Goal: Task Accomplishment & Management: Manage account settings

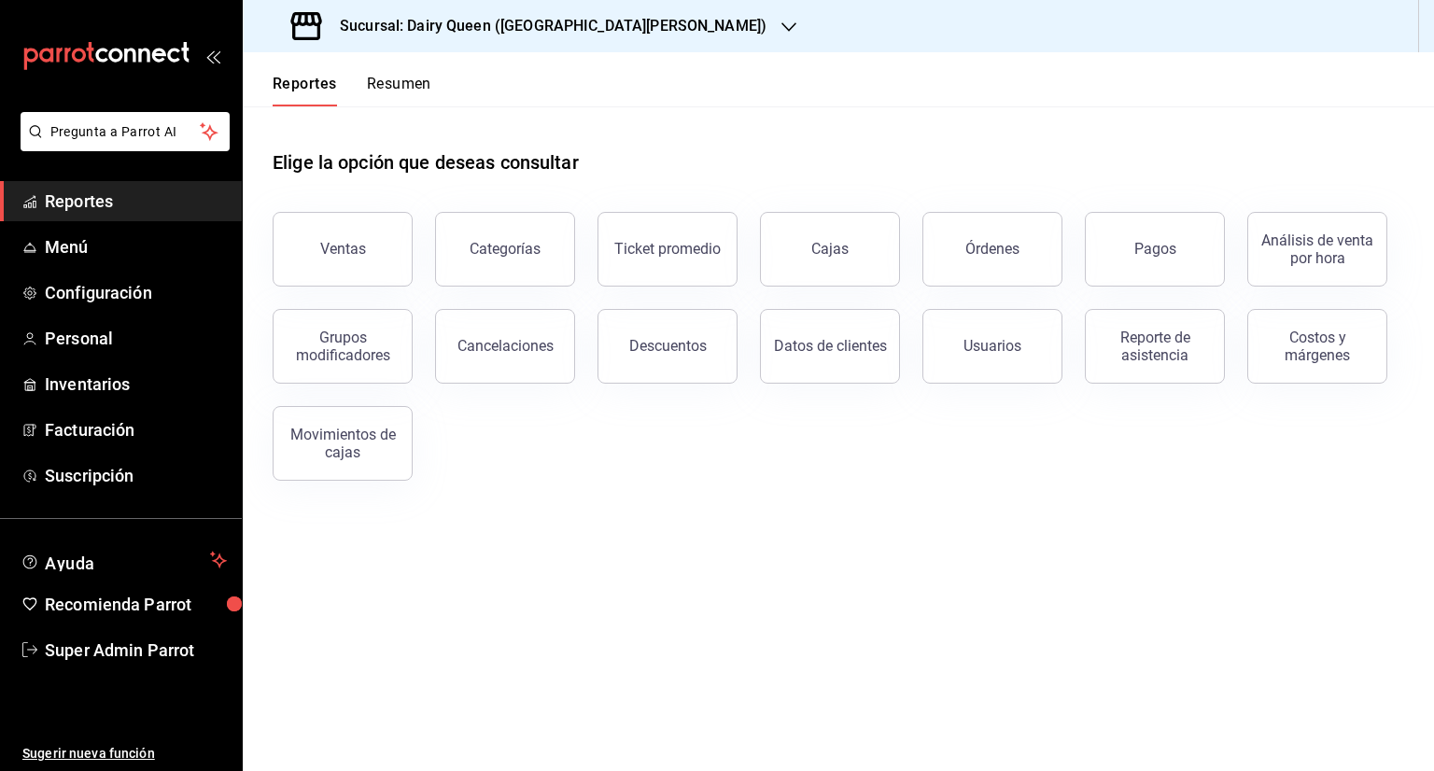
click at [89, 193] on span "Reportes" at bounding box center [136, 201] width 182 height 25
click at [693, 26] on div "Sucursal: Dairy Queen ([GEOGRAPHIC_DATA][PERSON_NAME])" at bounding box center [531, 26] width 546 height 52
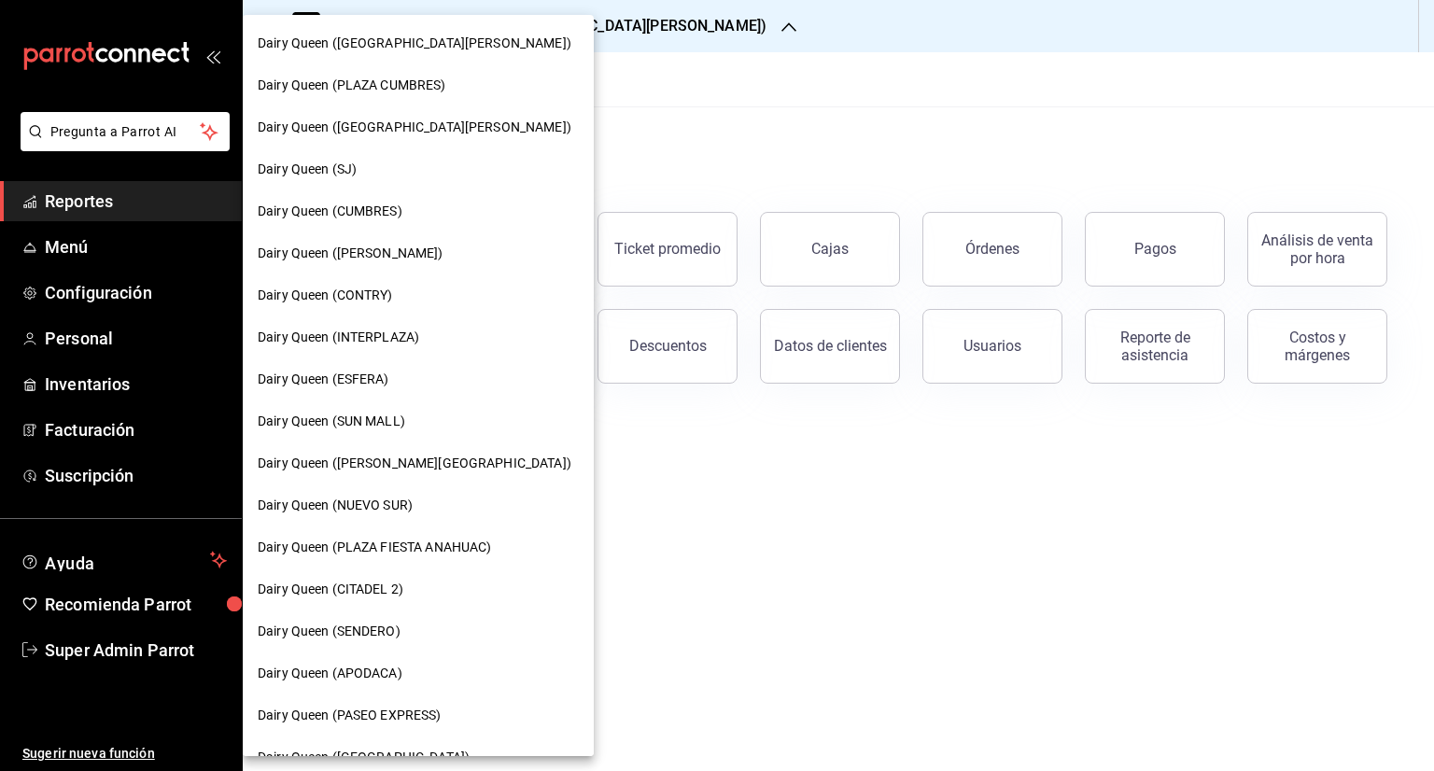
click at [353, 169] on span "Dairy Queen (SJ)" at bounding box center [307, 170] width 99 height 20
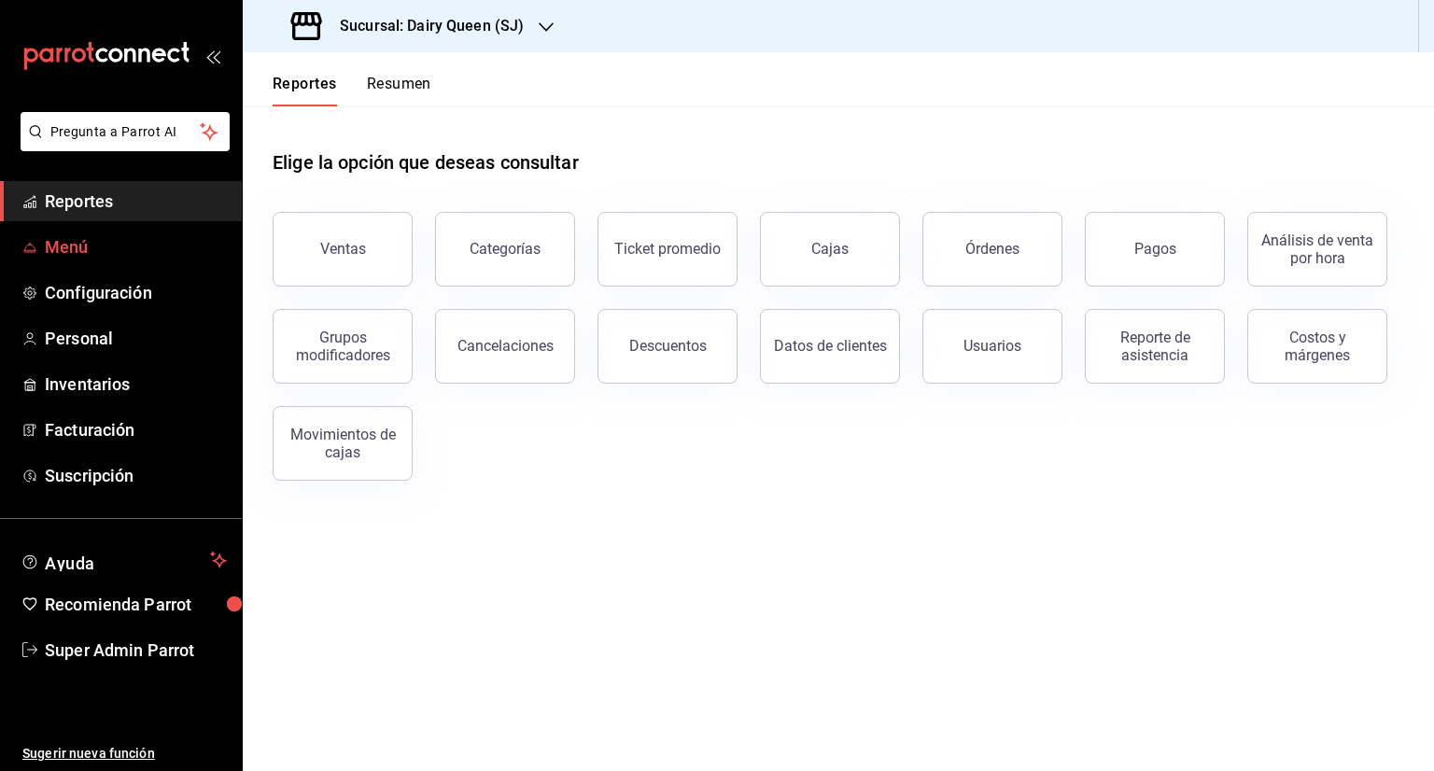
click at [61, 247] on span "Menú" at bounding box center [136, 246] width 182 height 25
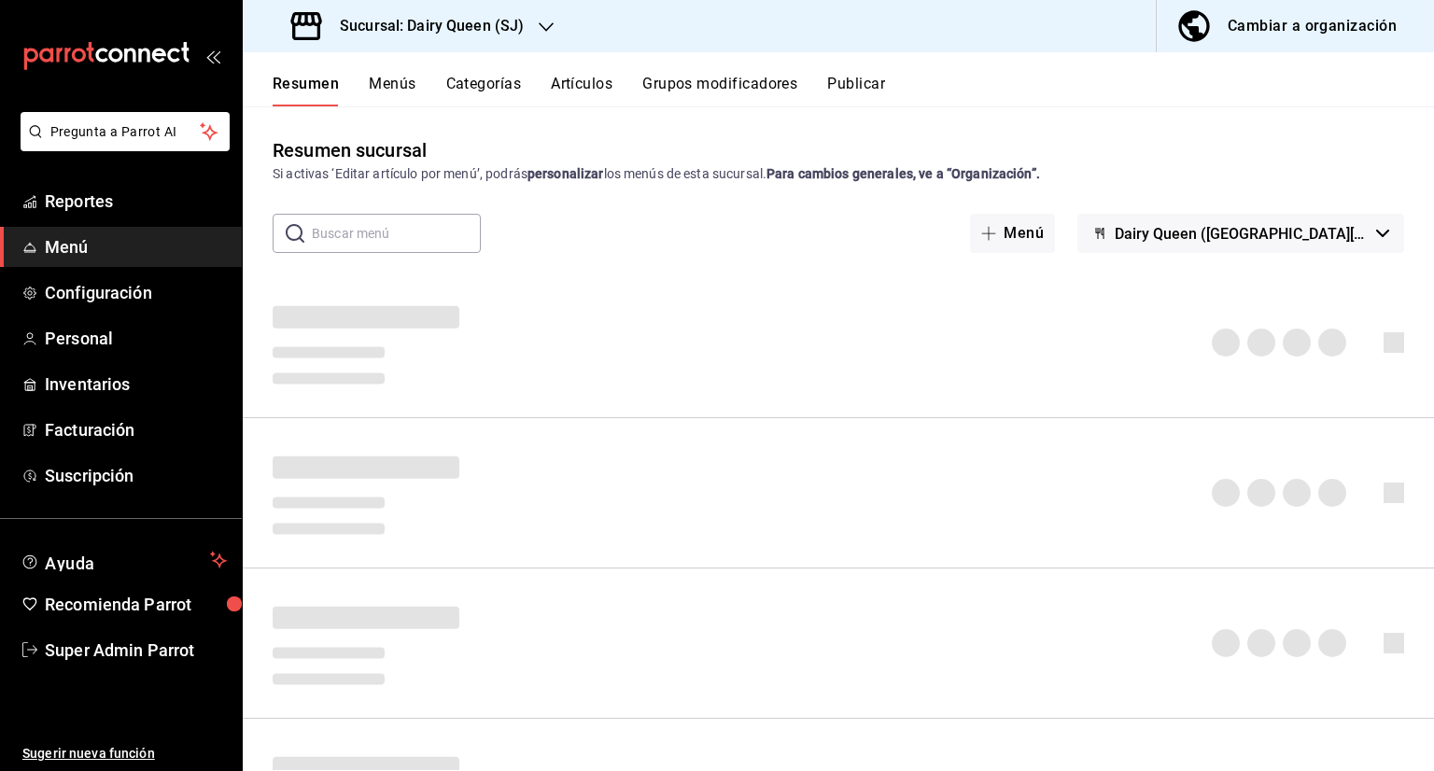
click at [596, 84] on button "Artículos" at bounding box center [582, 91] width 62 height 32
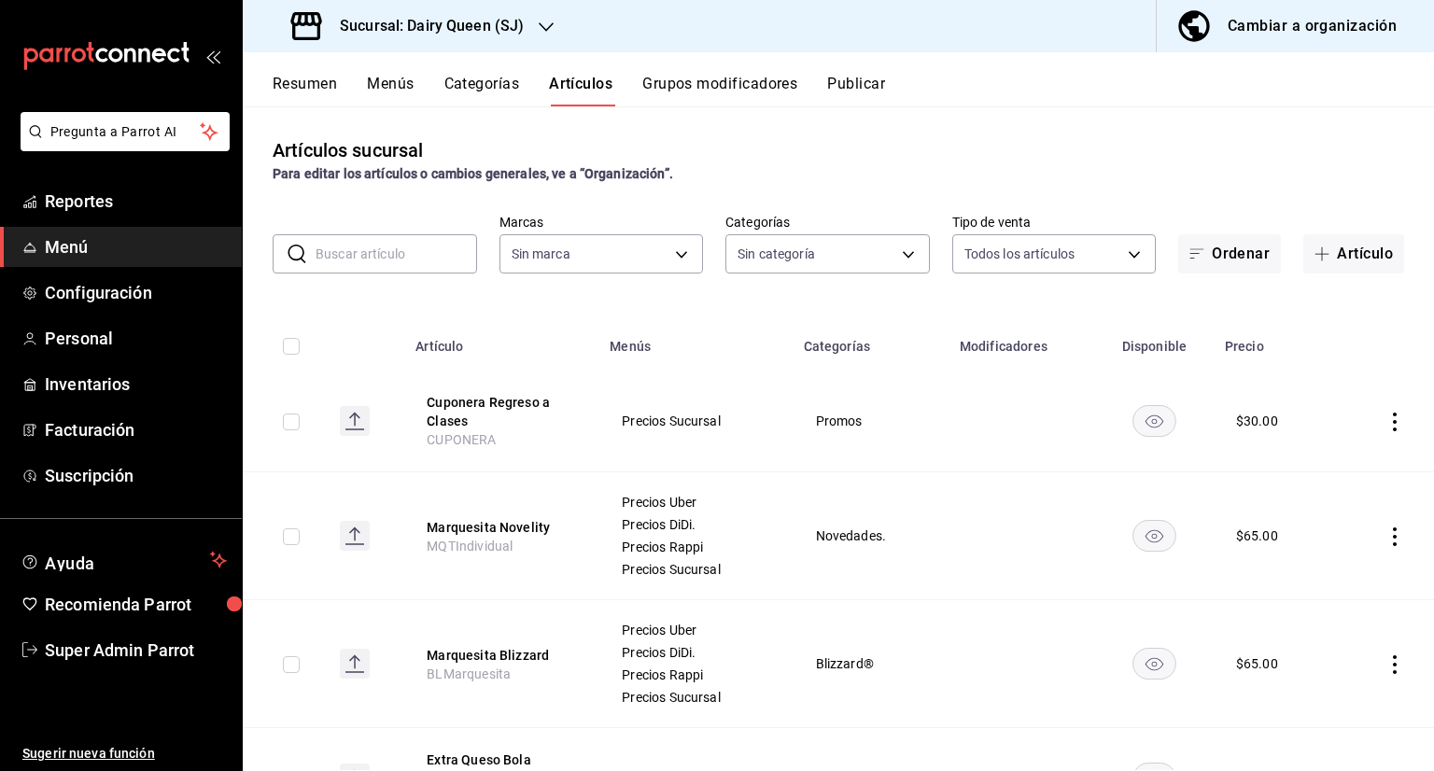
type input "9a5c1085-1f9e-464b-b2e1-90b53d7d0c1a,6b690437-82cf-43e9-975e-064f31a57cde,bbb3c…"
type input "b7821427-a0a8-4724-93e9-a1489f0ec7c2"
click at [351, 241] on input "text" at bounding box center [395, 253] width 161 height 37
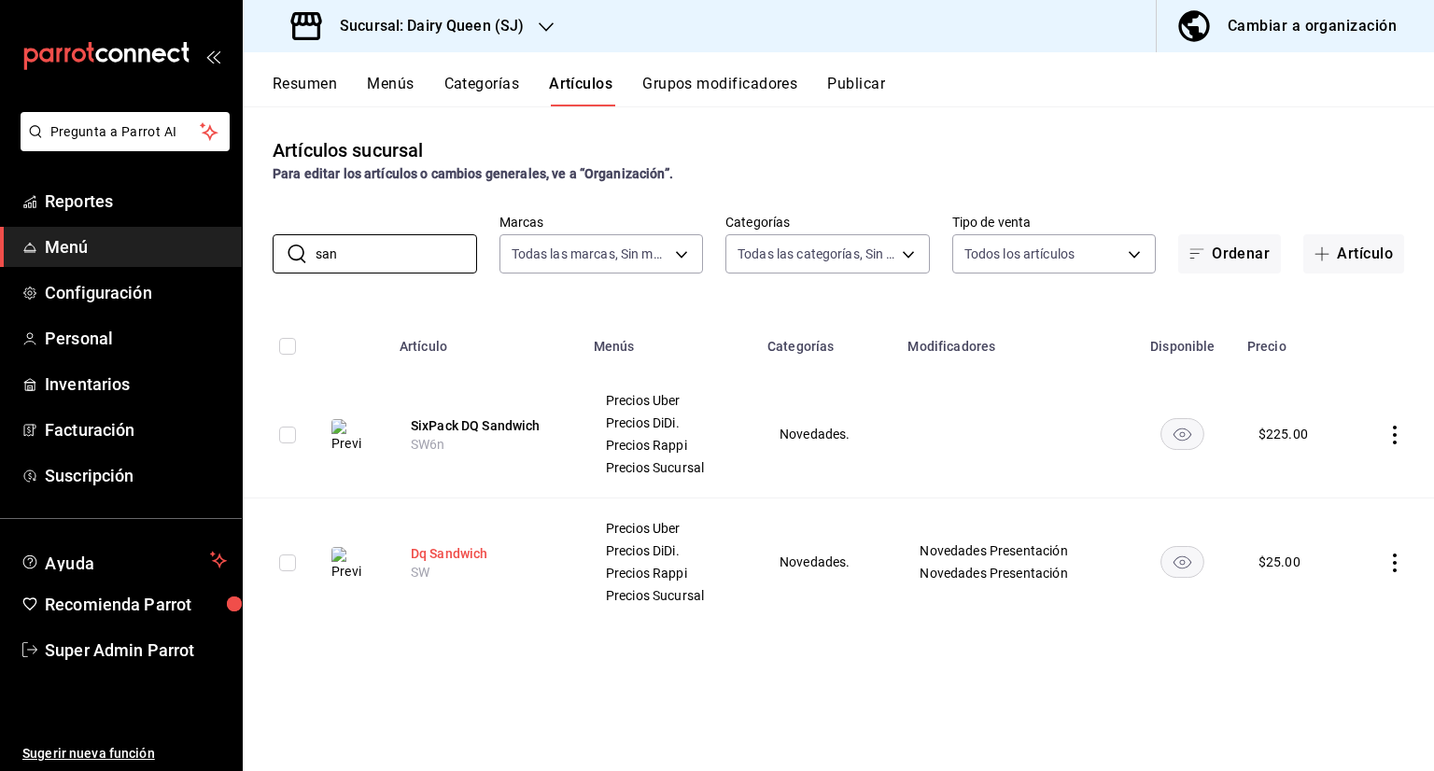
type input "san"
click at [415, 549] on button "Dq Sandwich" at bounding box center [485, 553] width 149 height 19
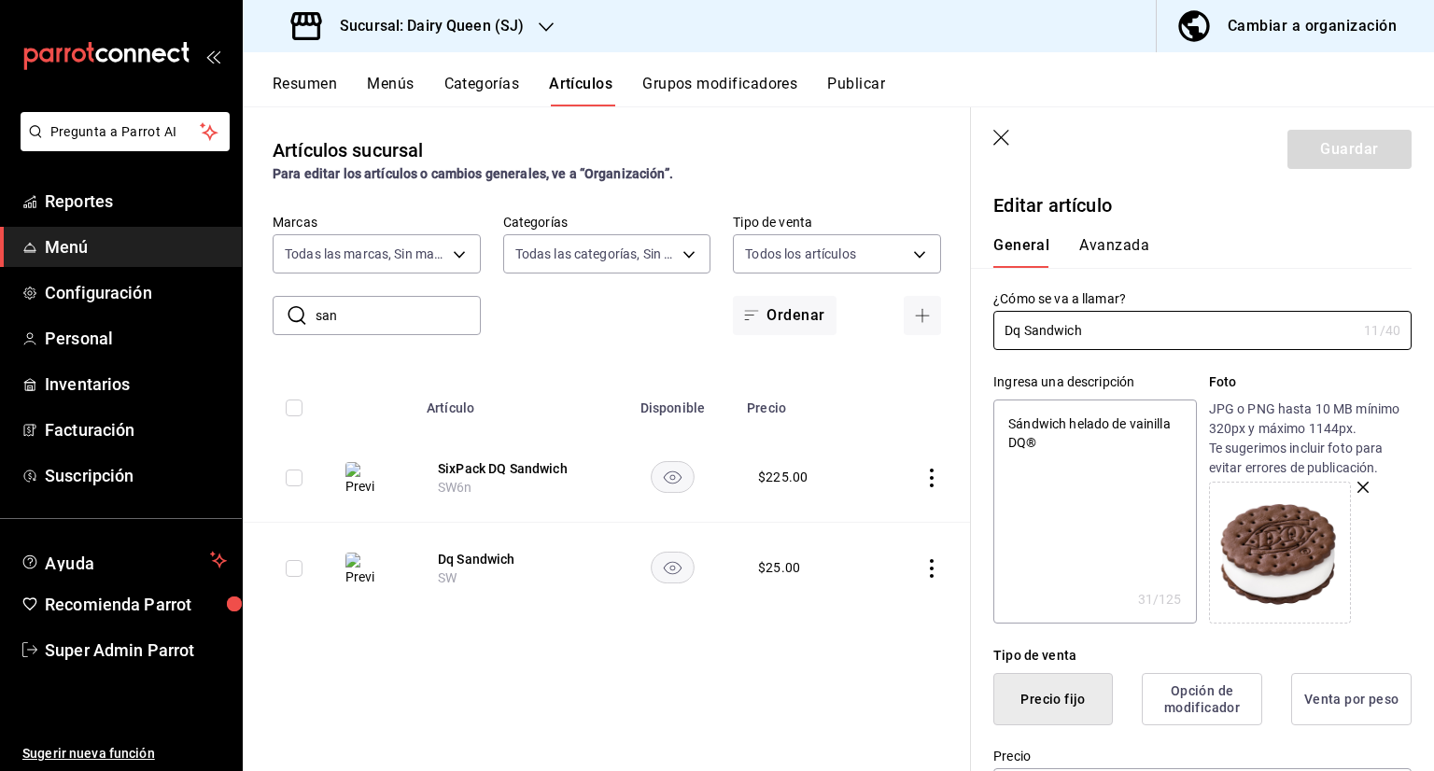
type textarea "x"
type input "$25.00"
click at [1111, 245] on button "Avanzada" at bounding box center [1114, 252] width 70 height 32
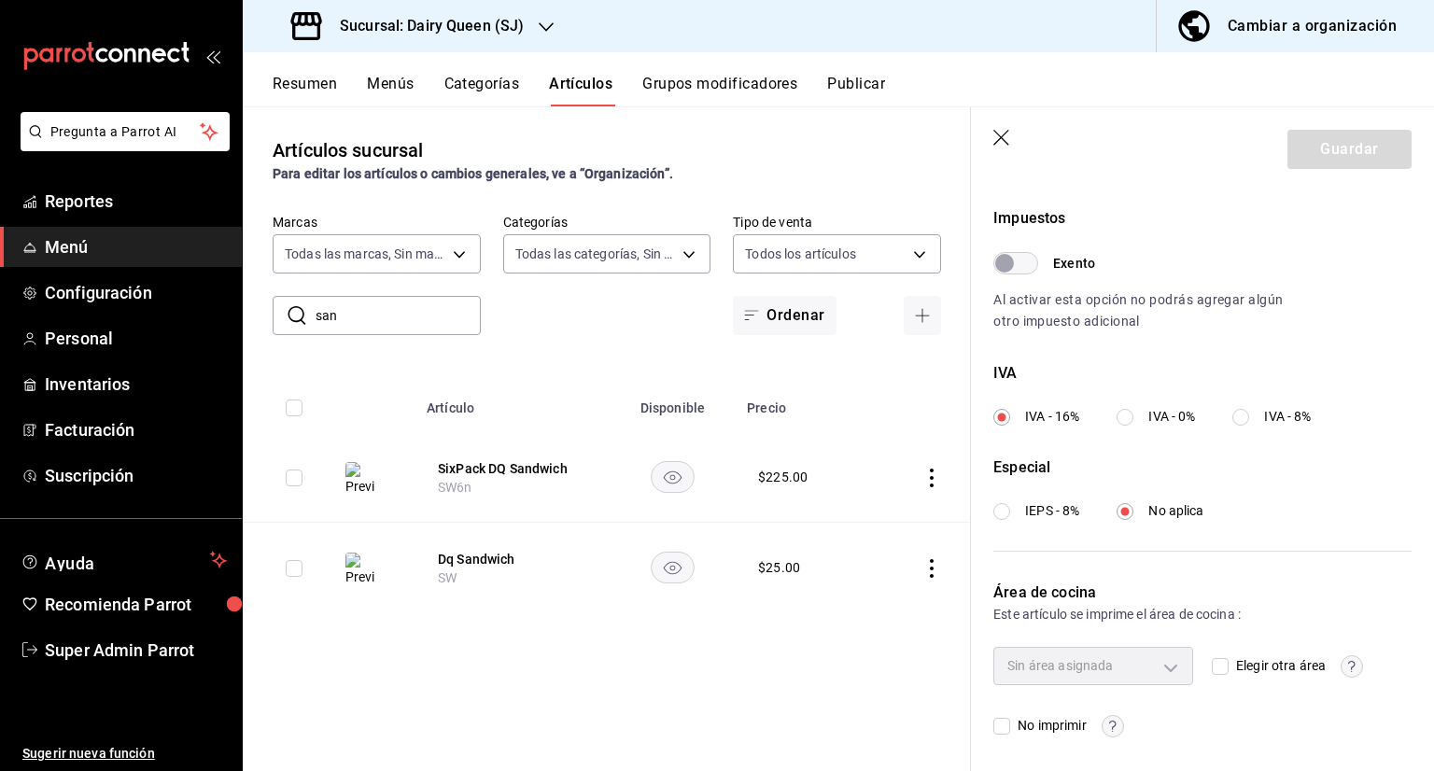
scroll to position [547, 0]
click at [1001, 139] on icon "button" at bounding box center [1002, 139] width 19 height 19
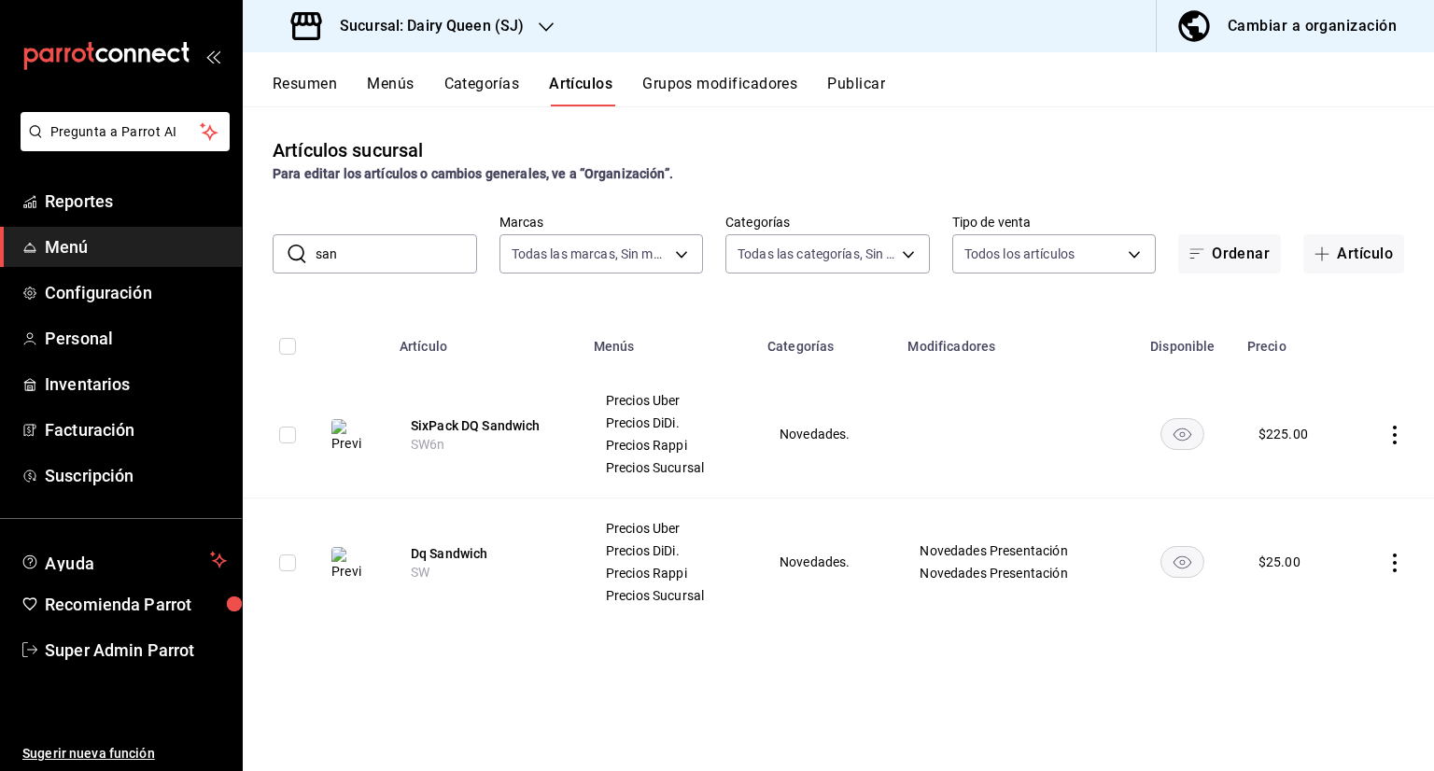
click at [77, 249] on span "Menú" at bounding box center [136, 246] width 182 height 25
